Goal: Find specific fact: Find contact information

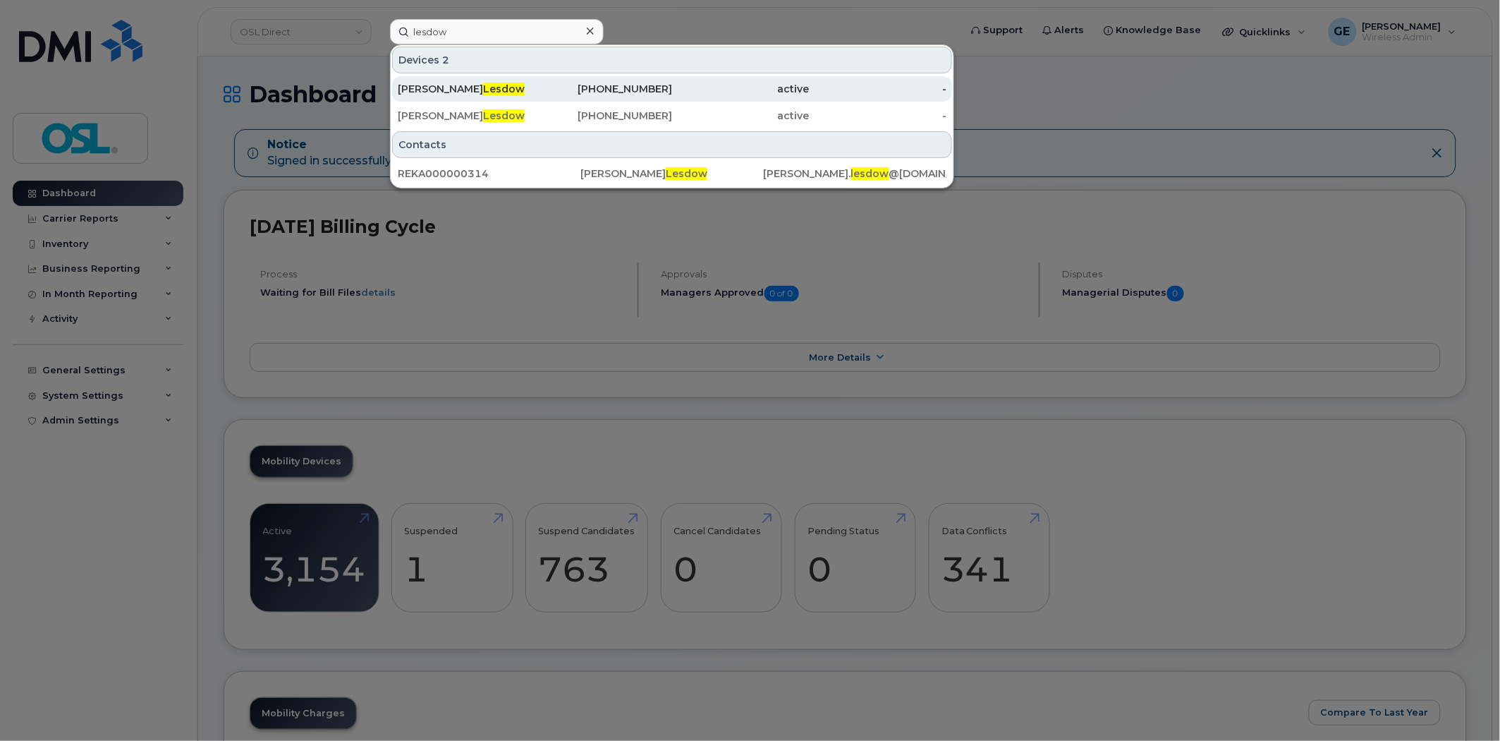
type input "lesdow"
click at [537, 92] on div "[PHONE_NUMBER]" at bounding box center [604, 89] width 138 height 14
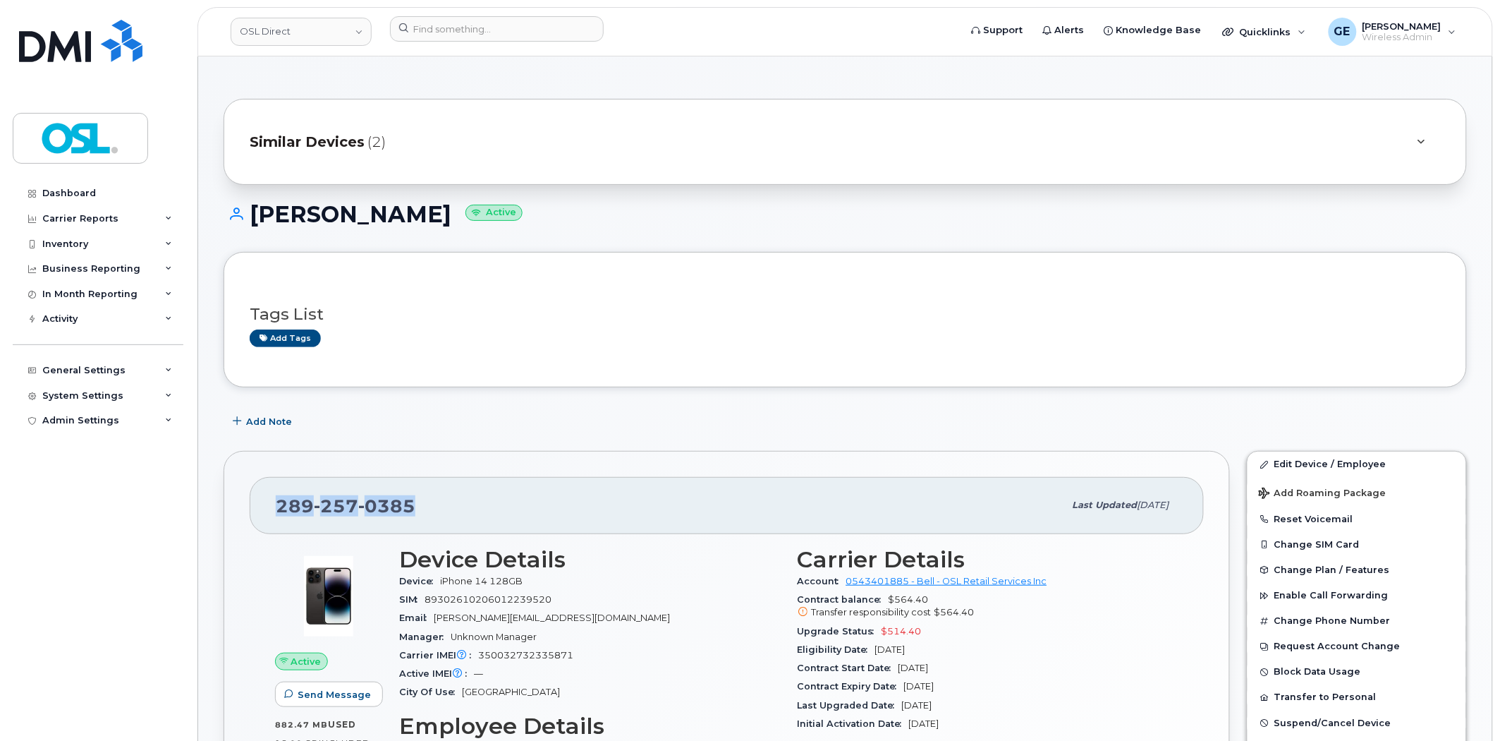
drag, startPoint x: 446, startPoint y: 503, endPoint x: 275, endPoint y: 494, distance: 171.6
click at [275, 494] on div "289 257 0385 Last updated Aug 12, 2025" at bounding box center [727, 505] width 954 height 56
copy span "289 257 0385"
